Goal: Information Seeking & Learning: Learn about a topic

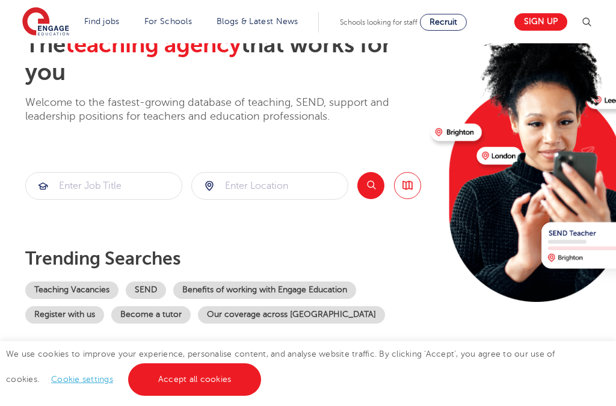
scroll to position [85, 0]
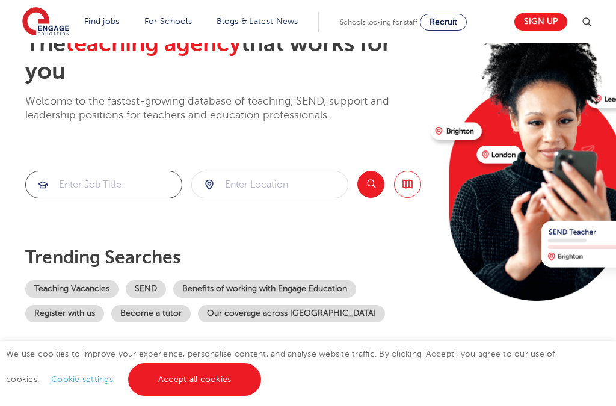
click at [164, 173] on input "search" at bounding box center [104, 184] width 156 height 26
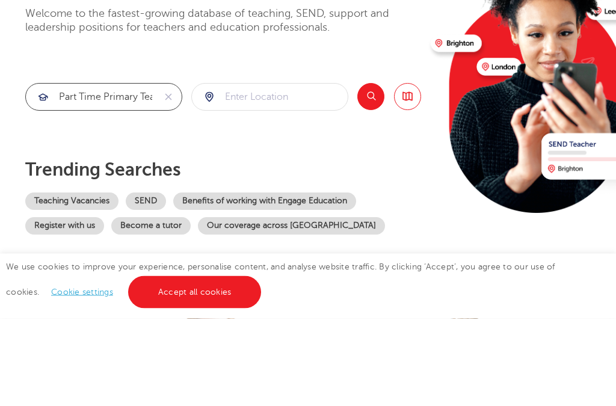
type input "part time primary teacher"
click at [281, 171] on input "search" at bounding box center [270, 184] width 156 height 26
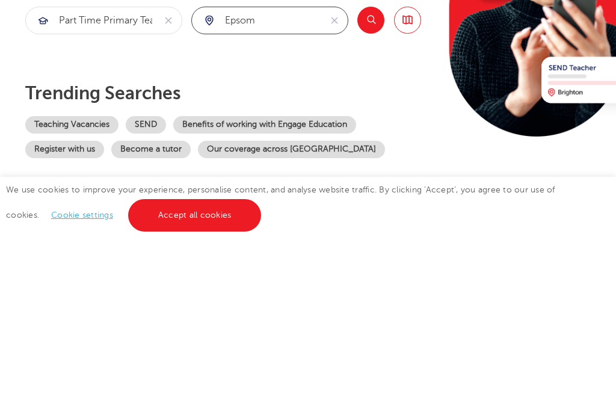
type input "epsom"
click at [376, 171] on button "Search" at bounding box center [370, 184] width 27 height 27
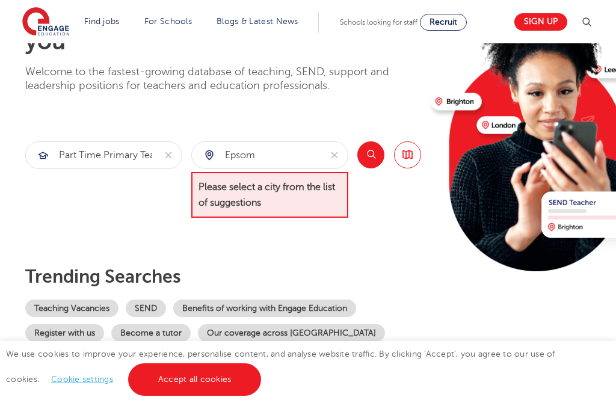
scroll to position [114, 0]
click at [325, 148] on button "reset" at bounding box center [334, 156] width 27 height 26
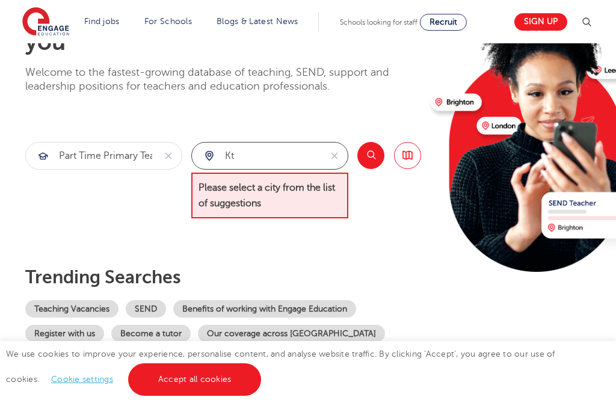
type input "k"
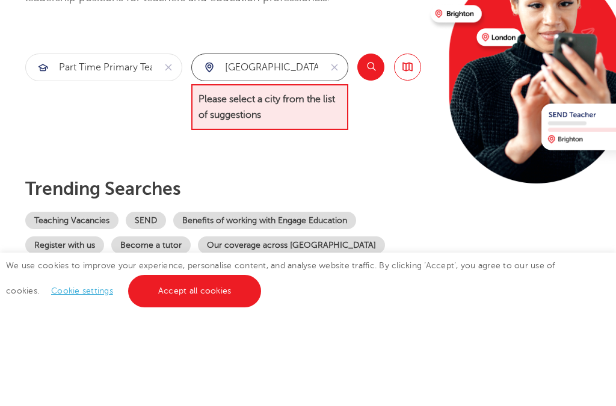
type input "surrey"
click at [282, 173] on span "Please select a city from the list of suggestions" at bounding box center [269, 196] width 157 height 46
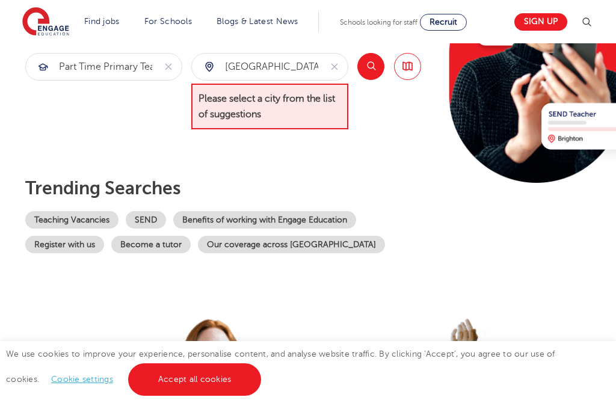
click at [376, 58] on button "Search" at bounding box center [370, 66] width 27 height 27
click at [413, 60] on link "Browse all Jobs" at bounding box center [407, 66] width 27 height 27
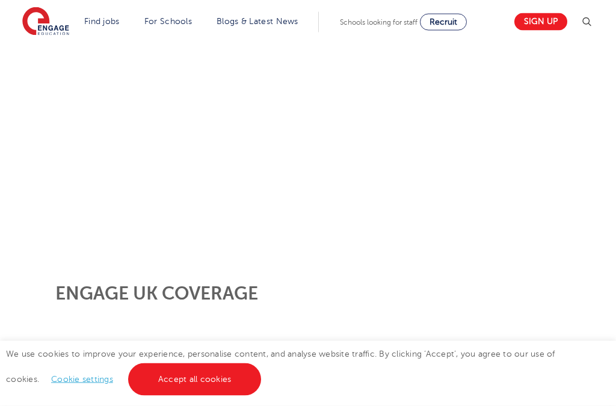
scroll to position [265, 0]
